Goal: Entertainment & Leisure: Consume media (video, audio)

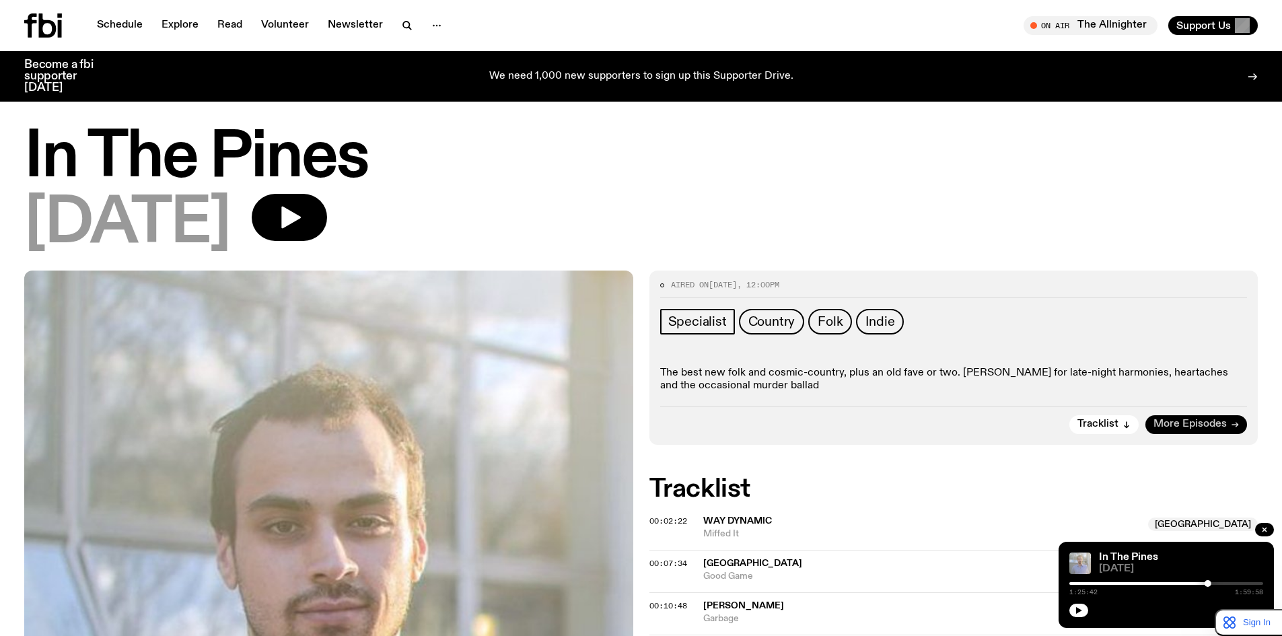
click at [1231, 425] on icon at bounding box center [1235, 425] width 8 height 8
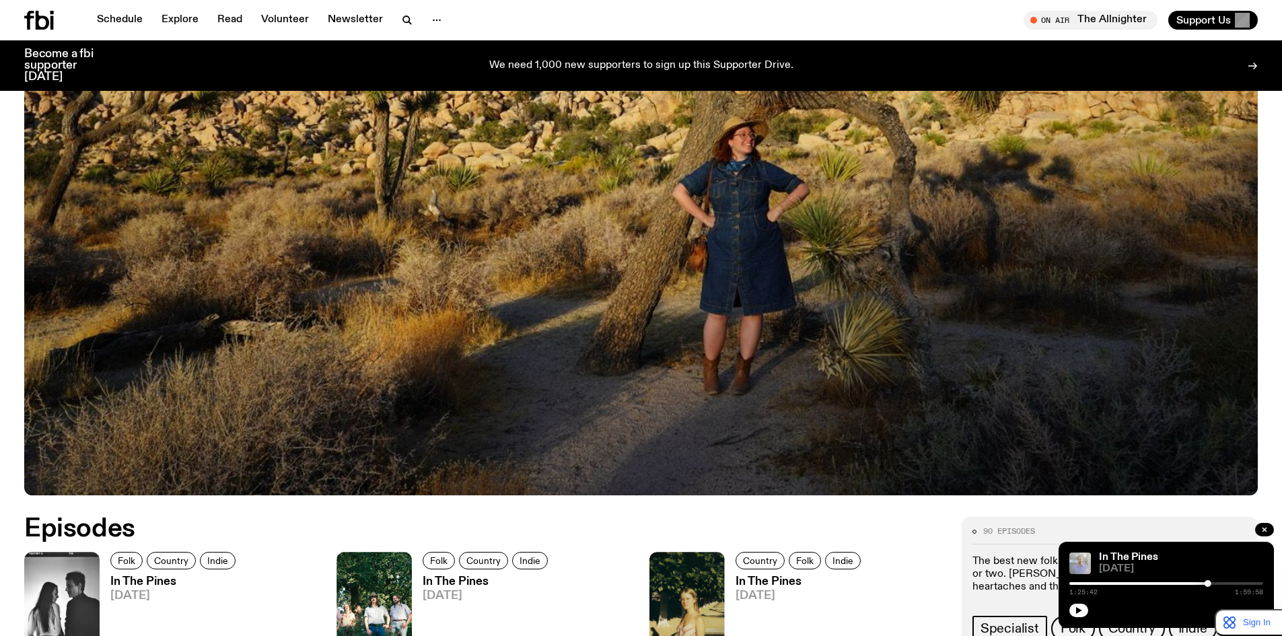
scroll to position [380, 0]
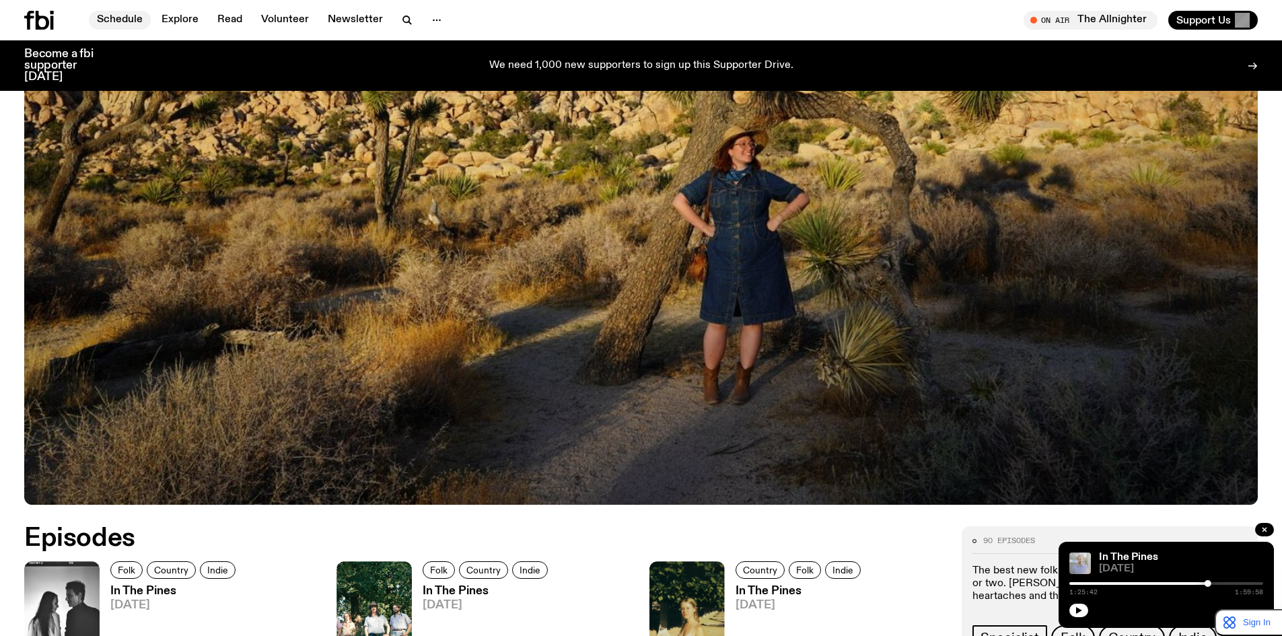
click at [141, 25] on link "Schedule" at bounding box center [120, 20] width 62 height 19
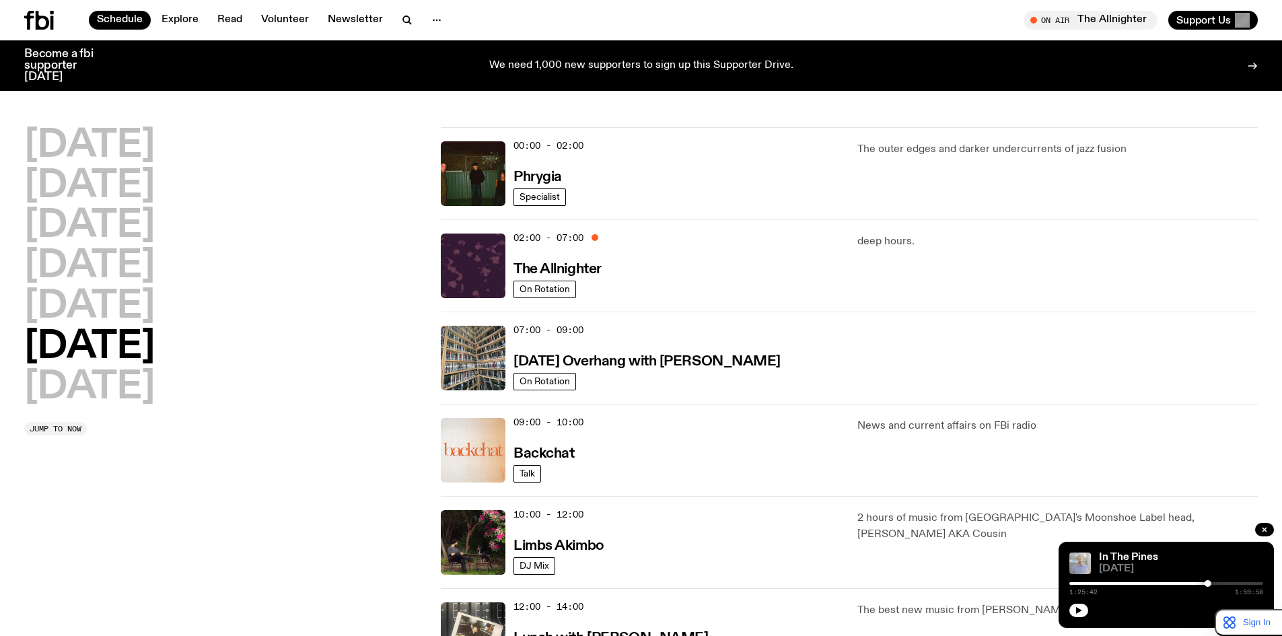
scroll to position [439, 0]
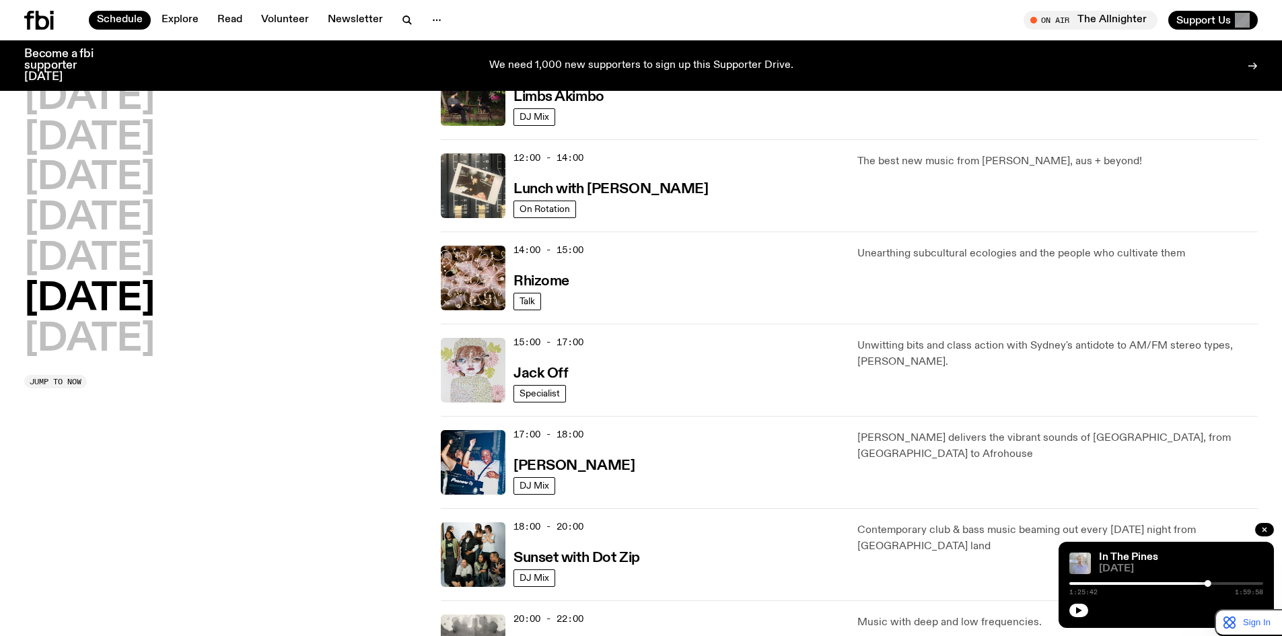
click at [465, 368] on img at bounding box center [473, 370] width 65 height 65
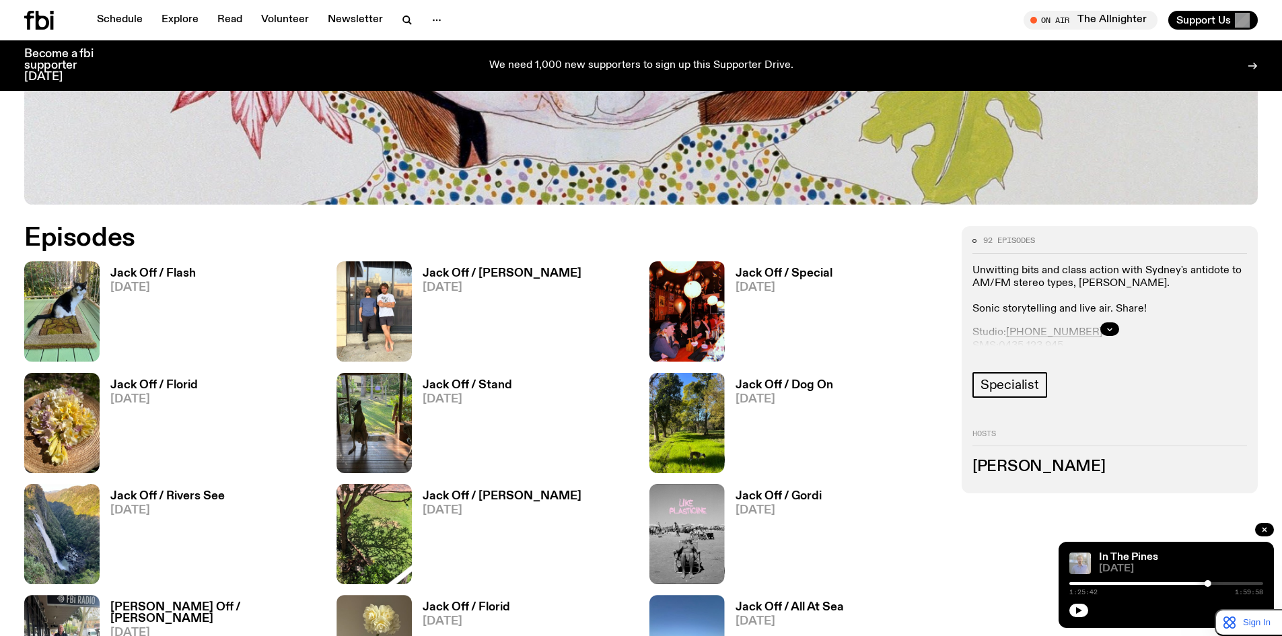
scroll to position [775, 0]
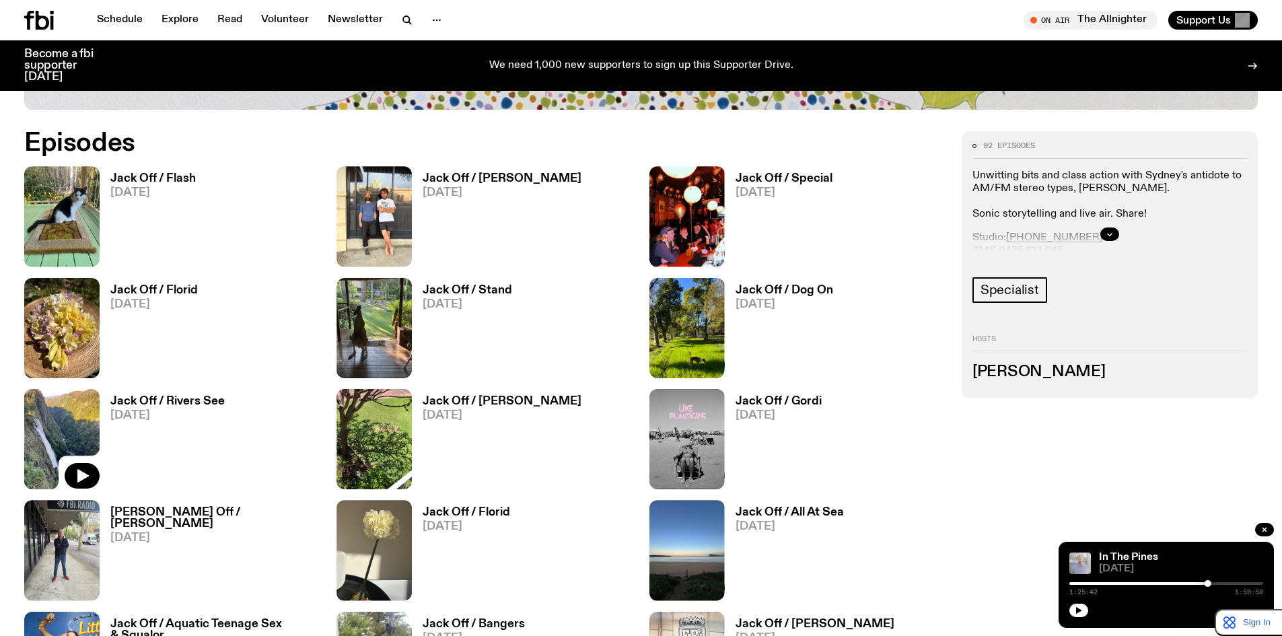
click at [73, 400] on img at bounding box center [61, 439] width 75 height 100
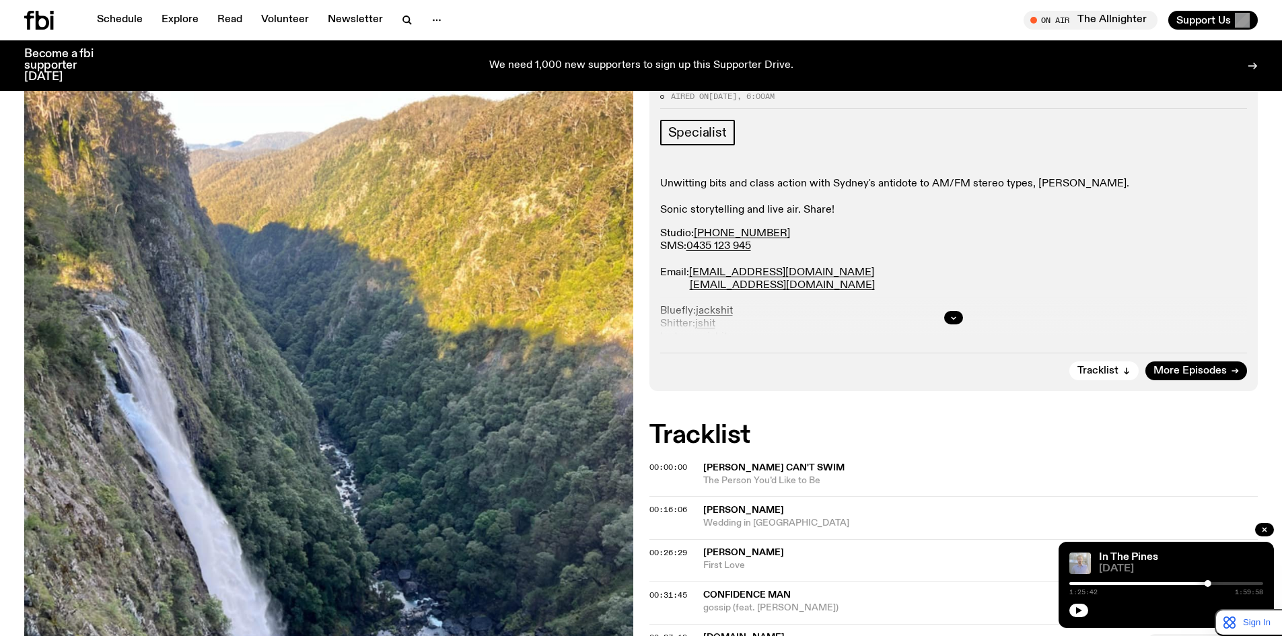
scroll to position [219, 0]
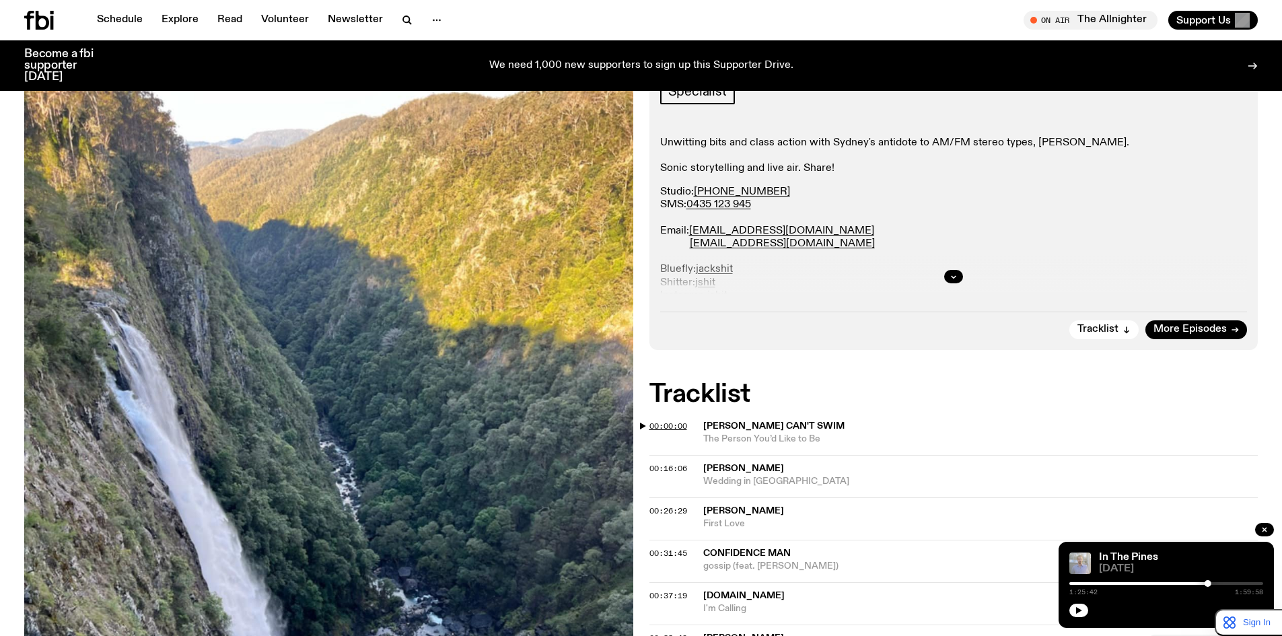
click at [670, 427] on span "00:00:00" at bounding box center [668, 426] width 38 height 11
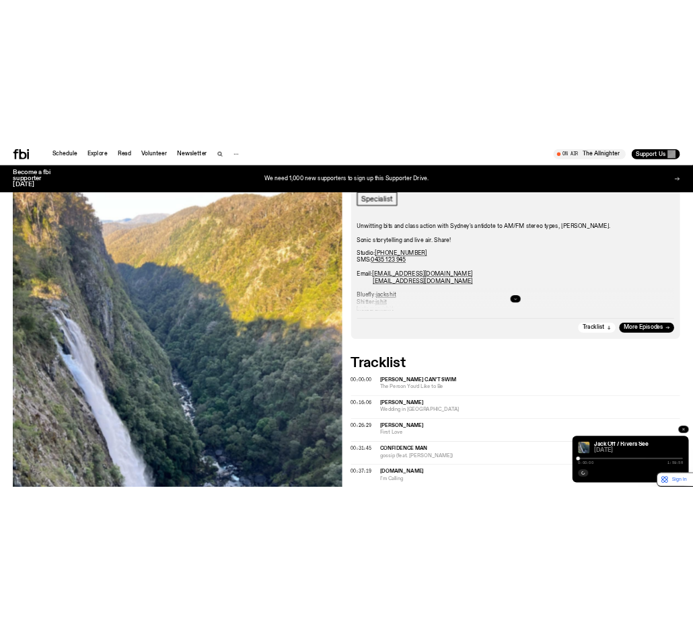
scroll to position [328, 0]
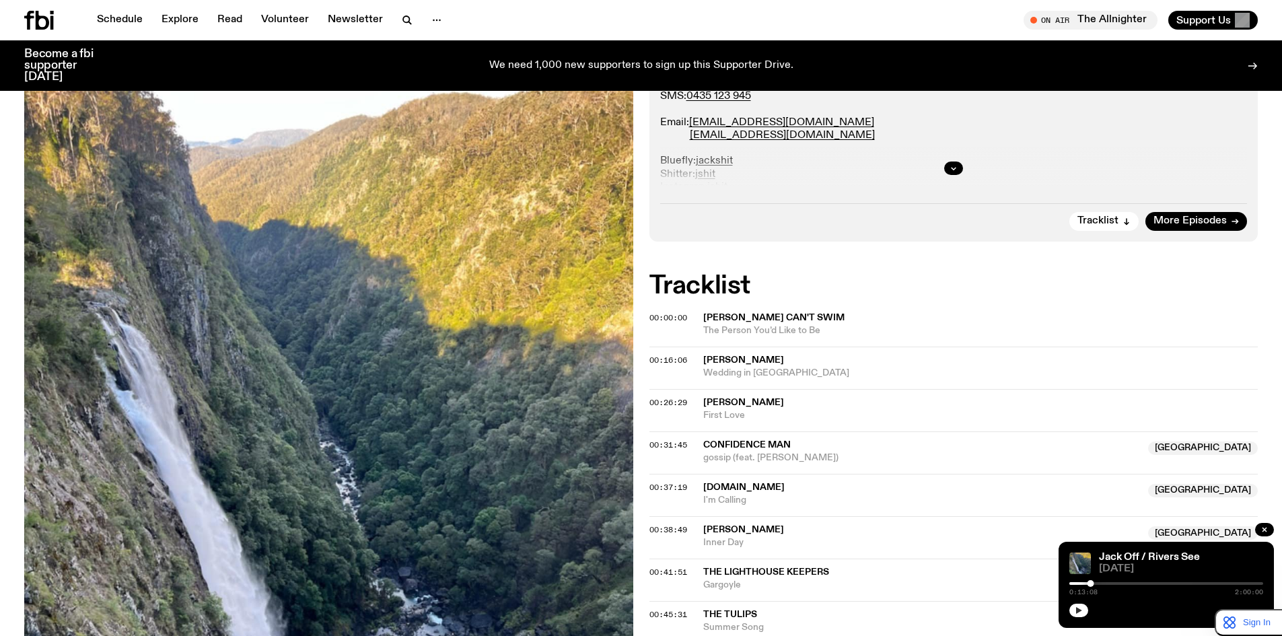
click at [1080, 612] on icon "button" at bounding box center [1079, 610] width 8 height 8
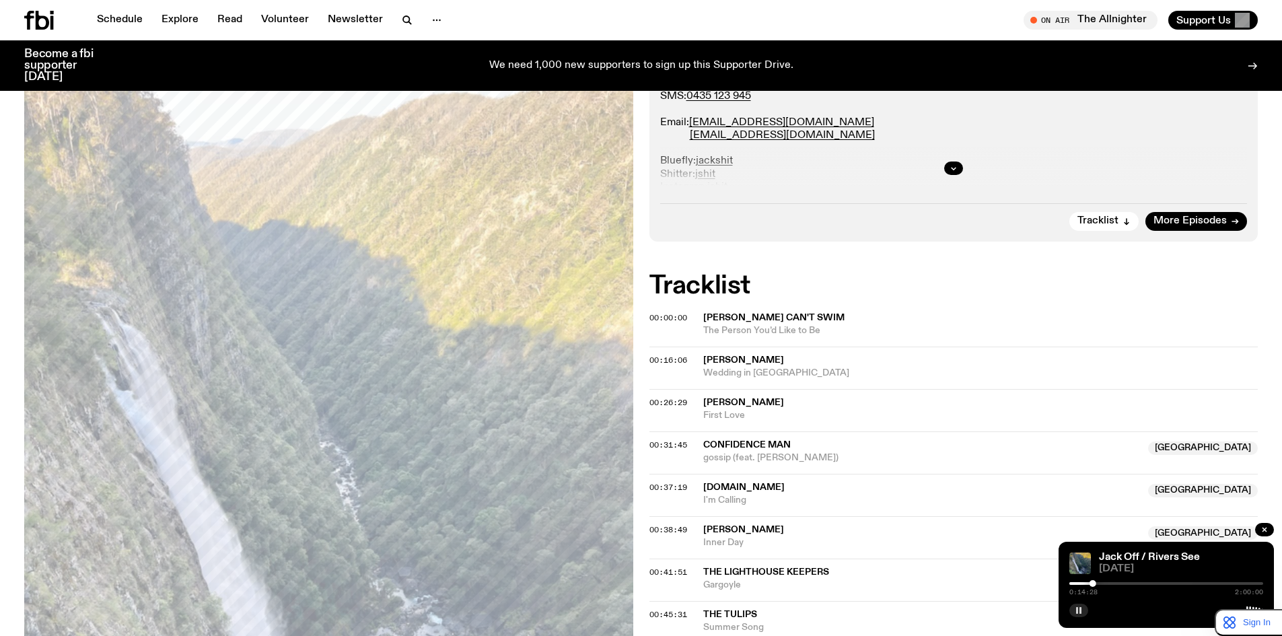
click at [1075, 612] on icon "button" at bounding box center [1079, 610] width 8 height 8
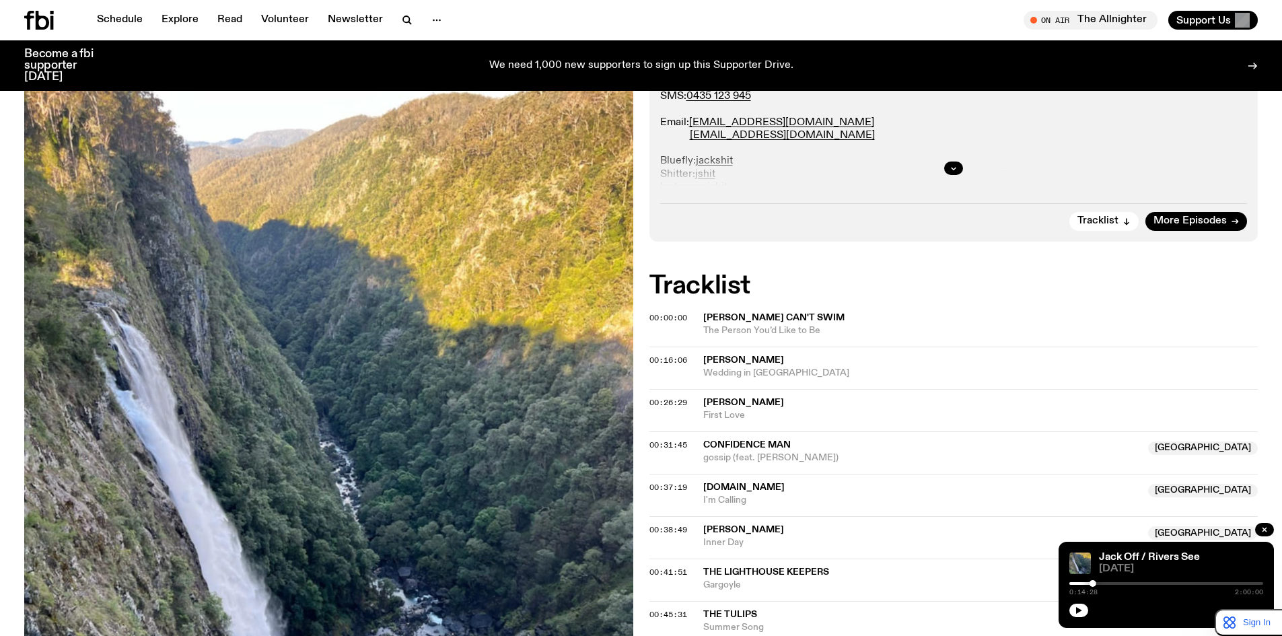
click at [1068, 606] on div "Jack Off / Rivers See [DATE] 0:14:28 2:00:00" at bounding box center [1165, 585] width 215 height 86
click at [1082, 609] on icon "button" at bounding box center [1079, 610] width 8 height 8
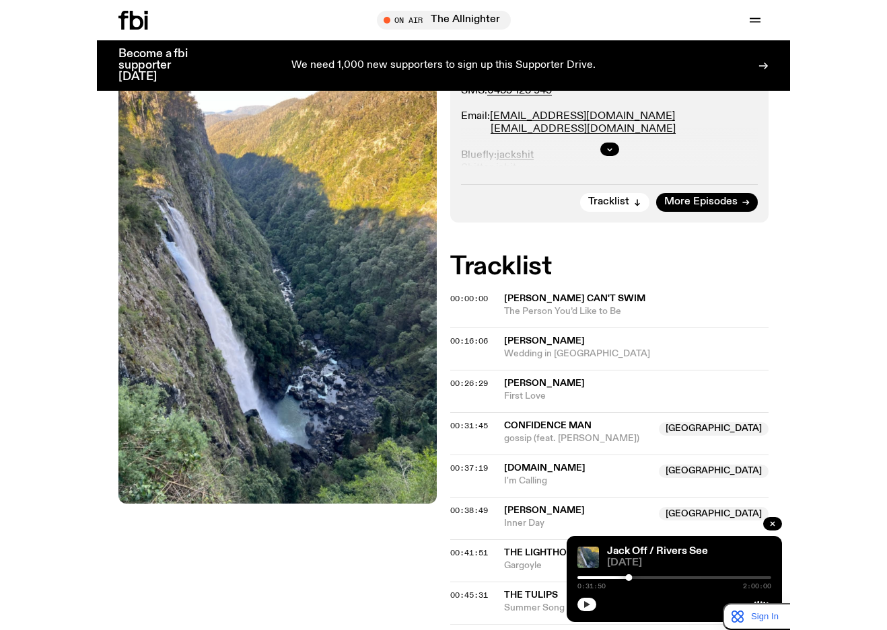
scroll to position [347, 0]
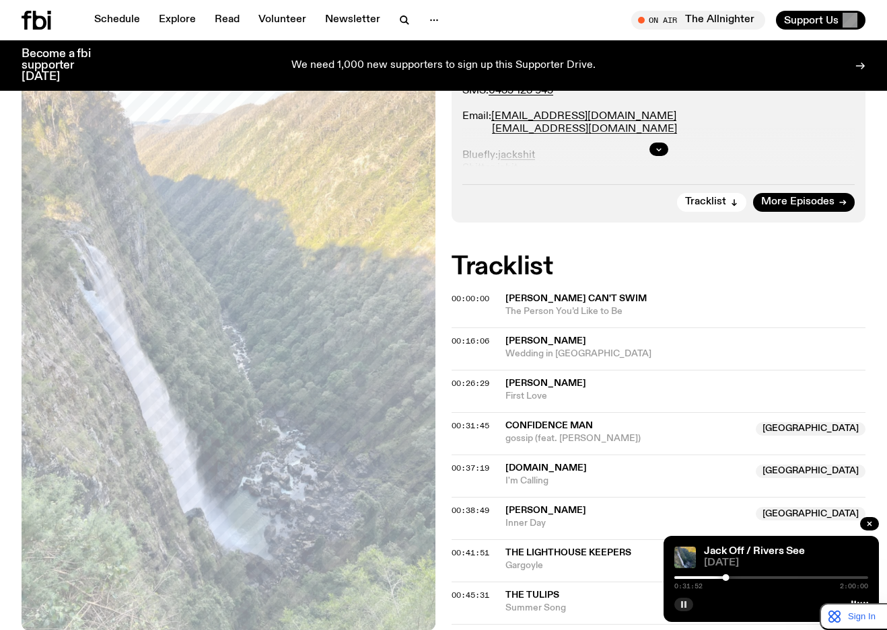
click at [685, 600] on button "button" at bounding box center [683, 604] width 19 height 13
